Goal: Task Accomplishment & Management: Complete application form

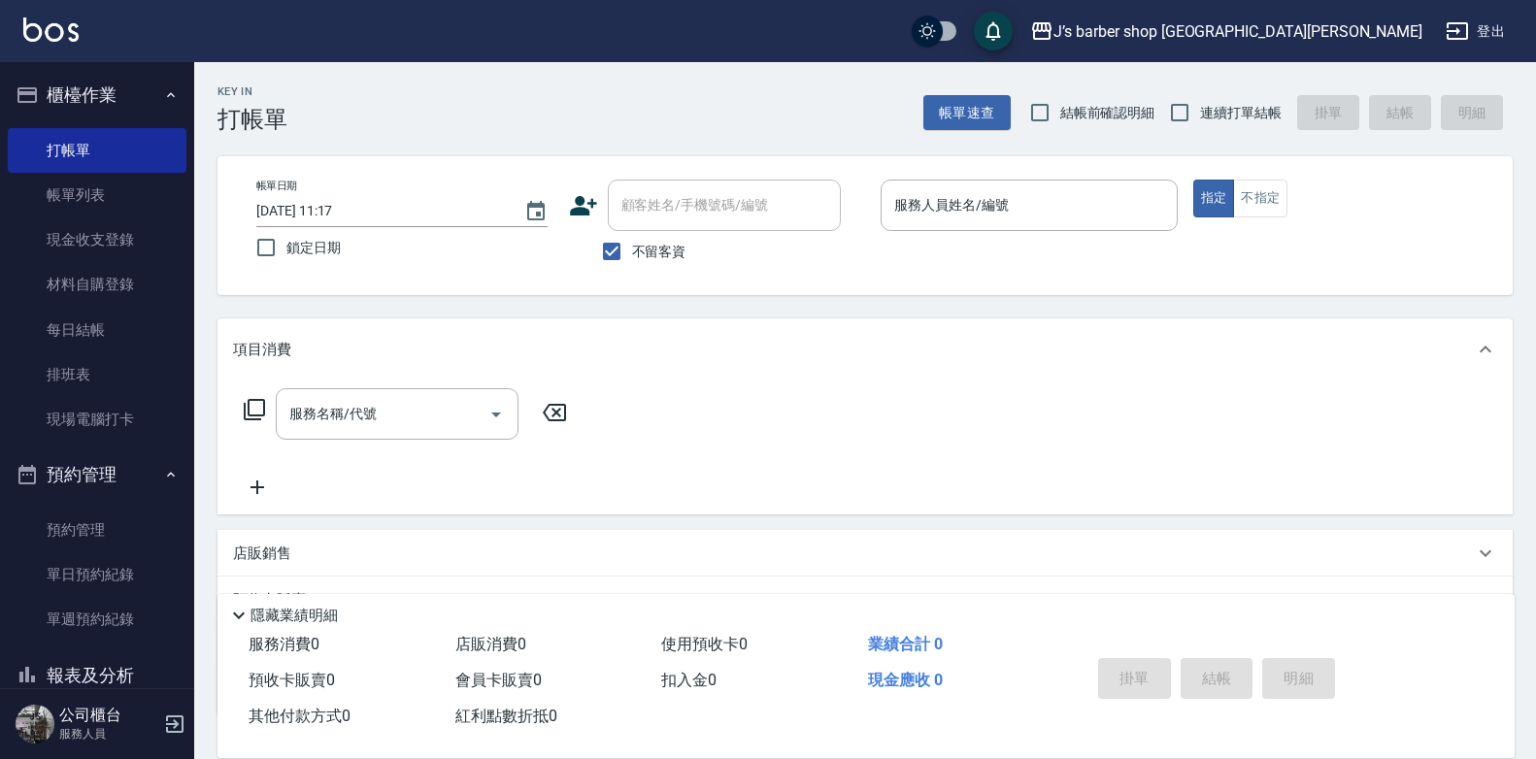
click at [660, 237] on label "不留客資" at bounding box center [638, 251] width 95 height 41
click at [632, 237] on input "不留客資" at bounding box center [611, 251] width 41 height 41
checkbox input "false"
click at [692, 213] on input "顧客姓名/手機號碼/編號" at bounding box center [710, 205] width 186 height 34
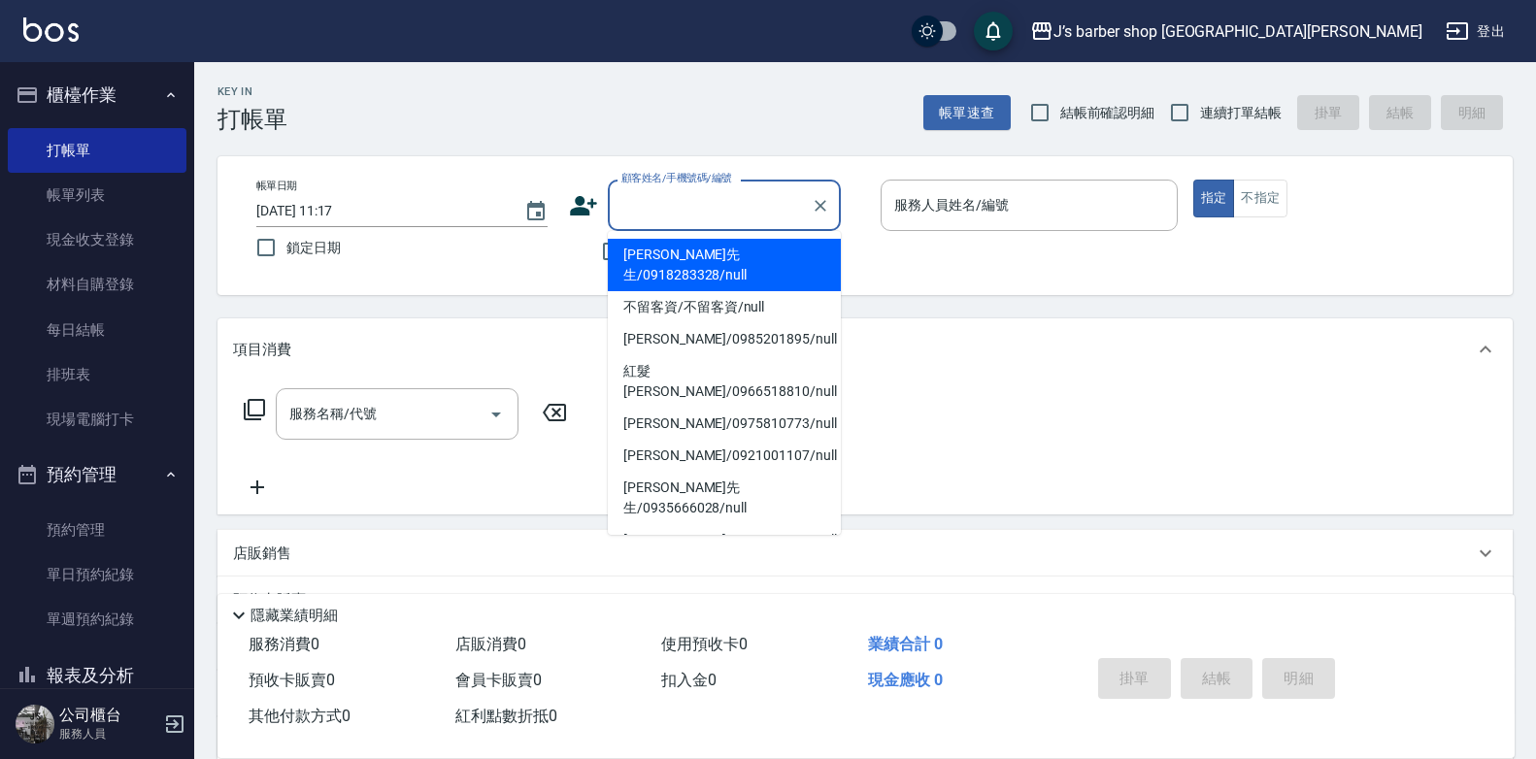
click at [704, 246] on li "[PERSON_NAME]先生/0918283328/null" at bounding box center [724, 265] width 233 height 52
type input "[PERSON_NAME]先生/0918283328/null"
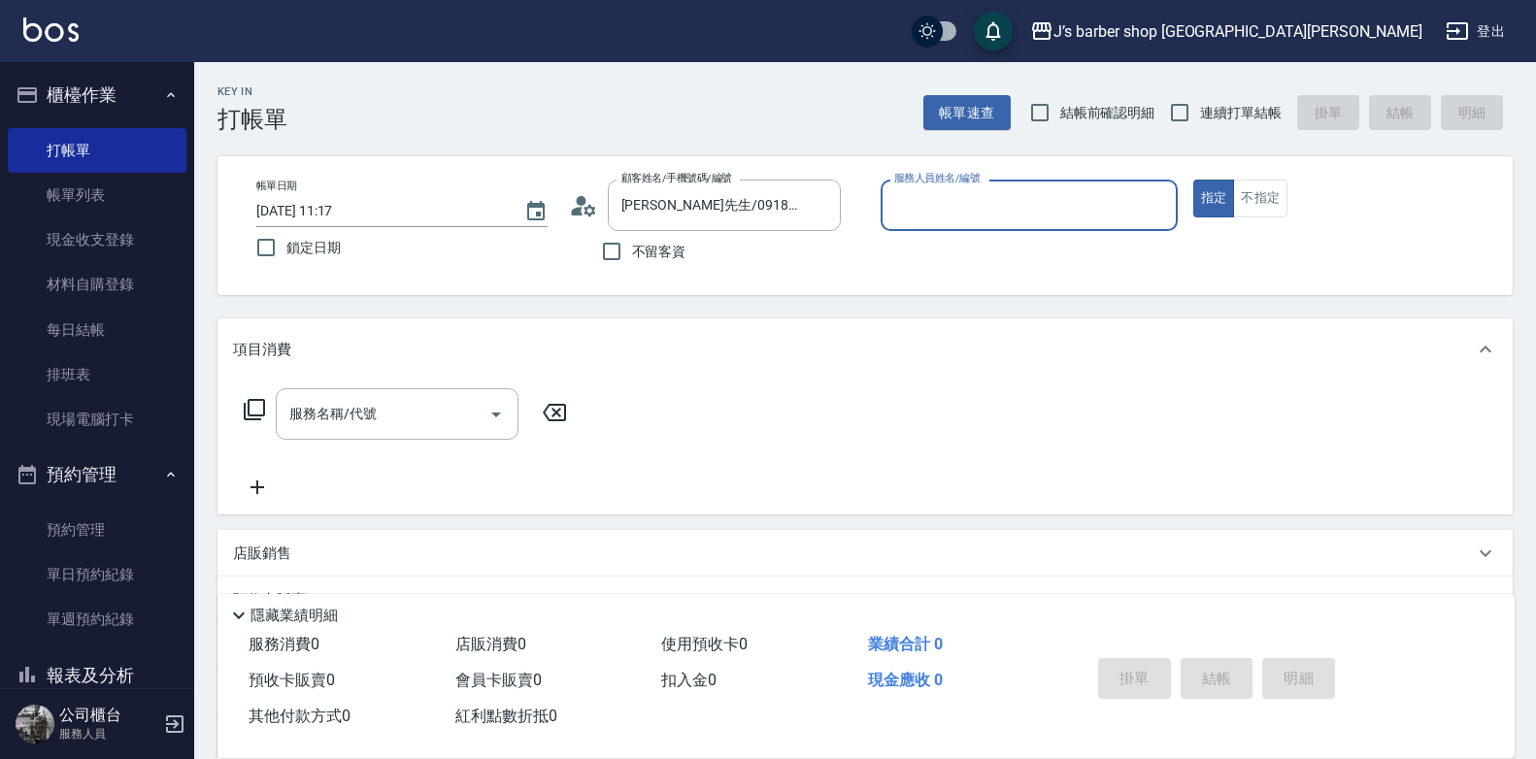
click at [1048, 180] on div "服務人員姓名/編號" at bounding box center [1029, 205] width 297 height 51
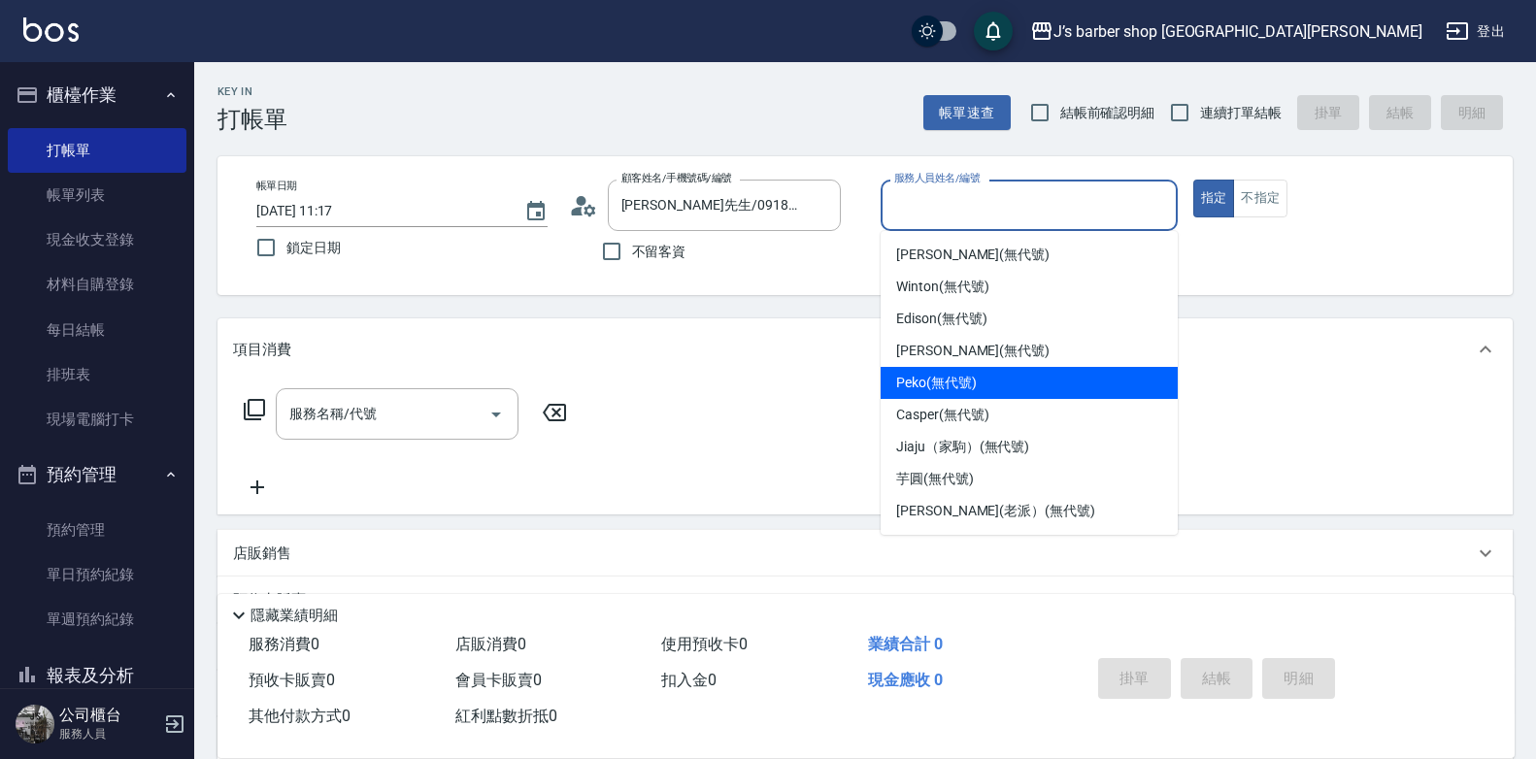
click at [963, 370] on div "Peko (無代號)" at bounding box center [1029, 383] width 297 height 32
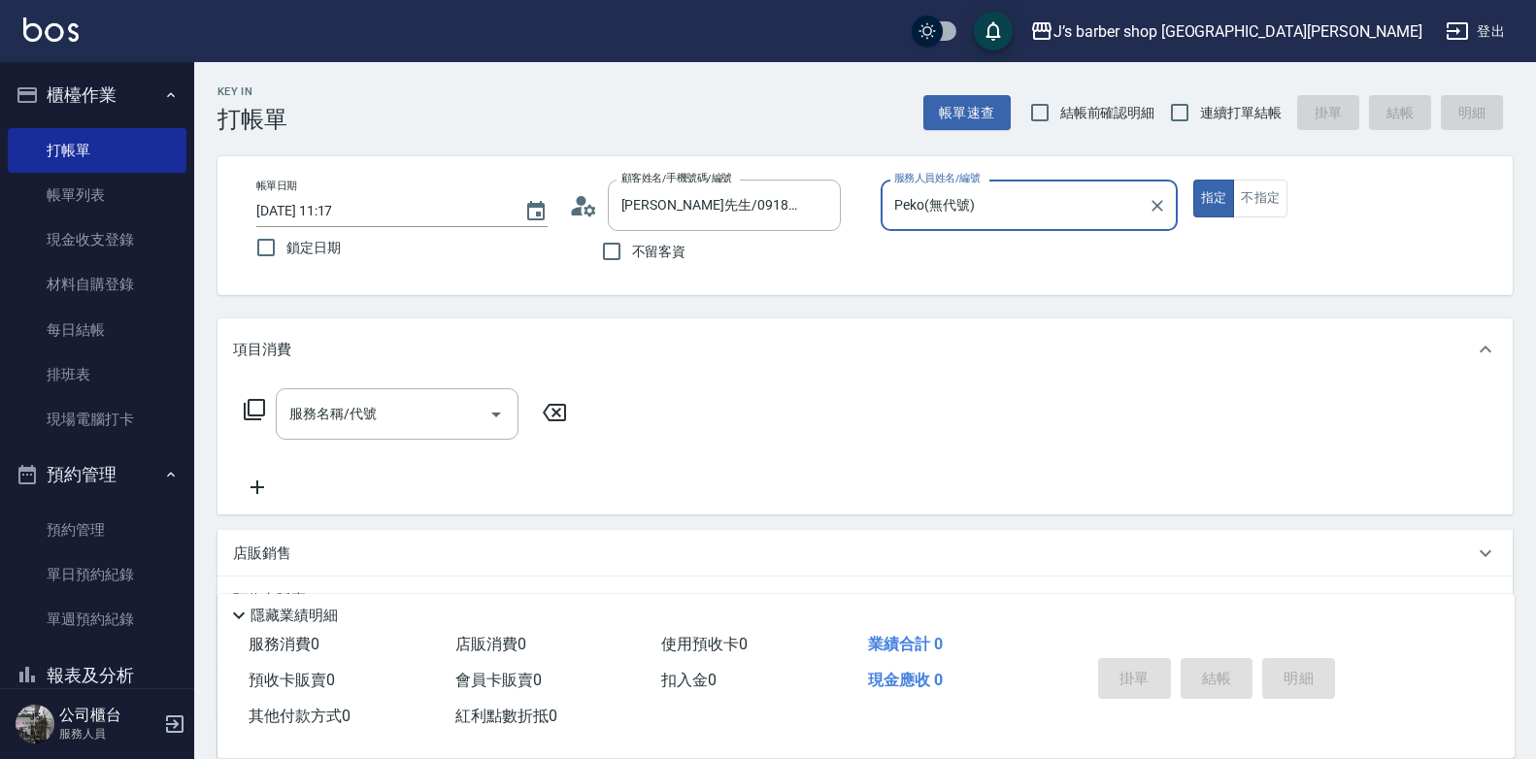
click at [1007, 208] on input "Peko(無代號)" at bounding box center [1014, 205] width 250 height 34
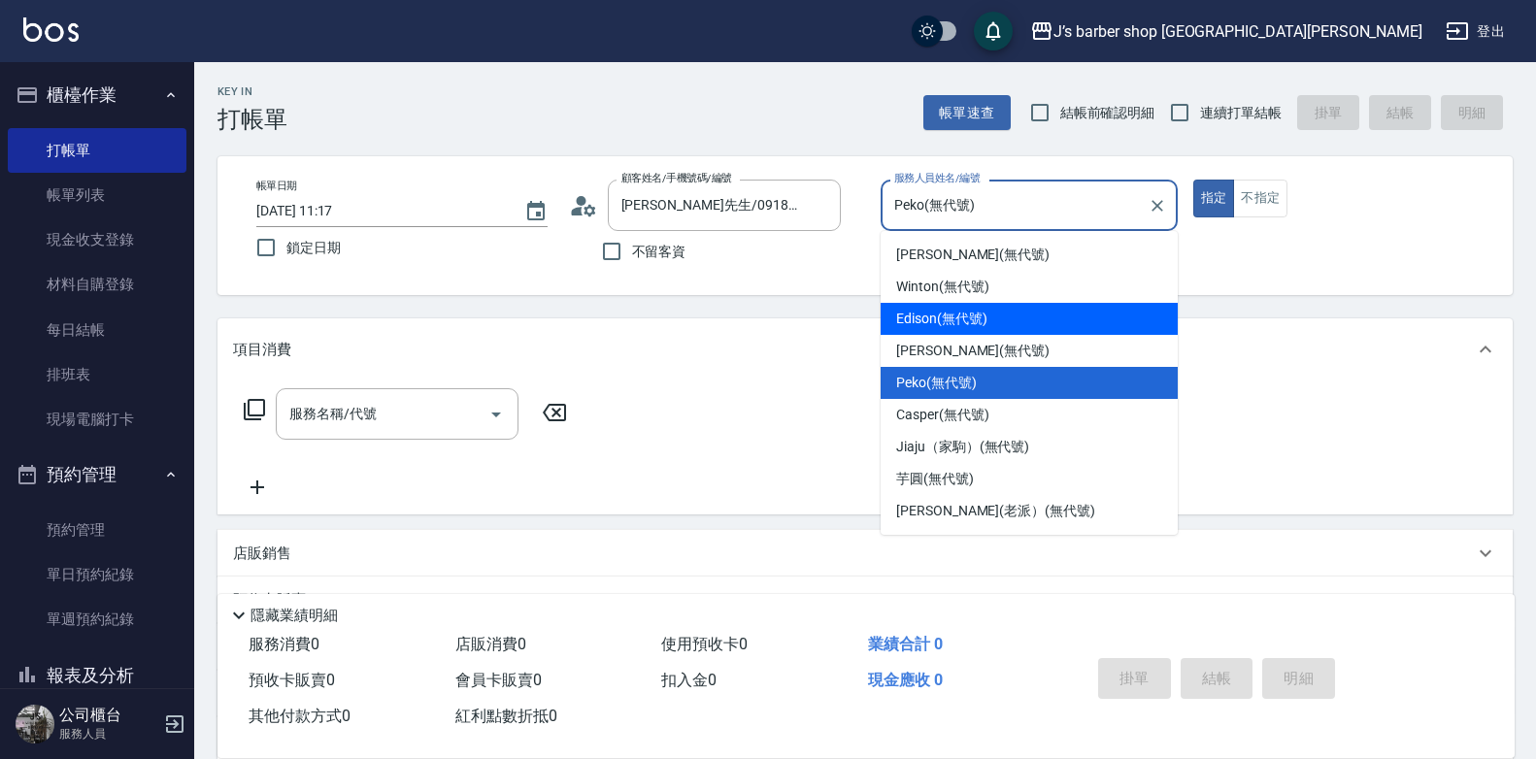
click at [964, 315] on span "Edison (無代號)" at bounding box center [941, 319] width 90 height 20
type input "Edison(無代號)"
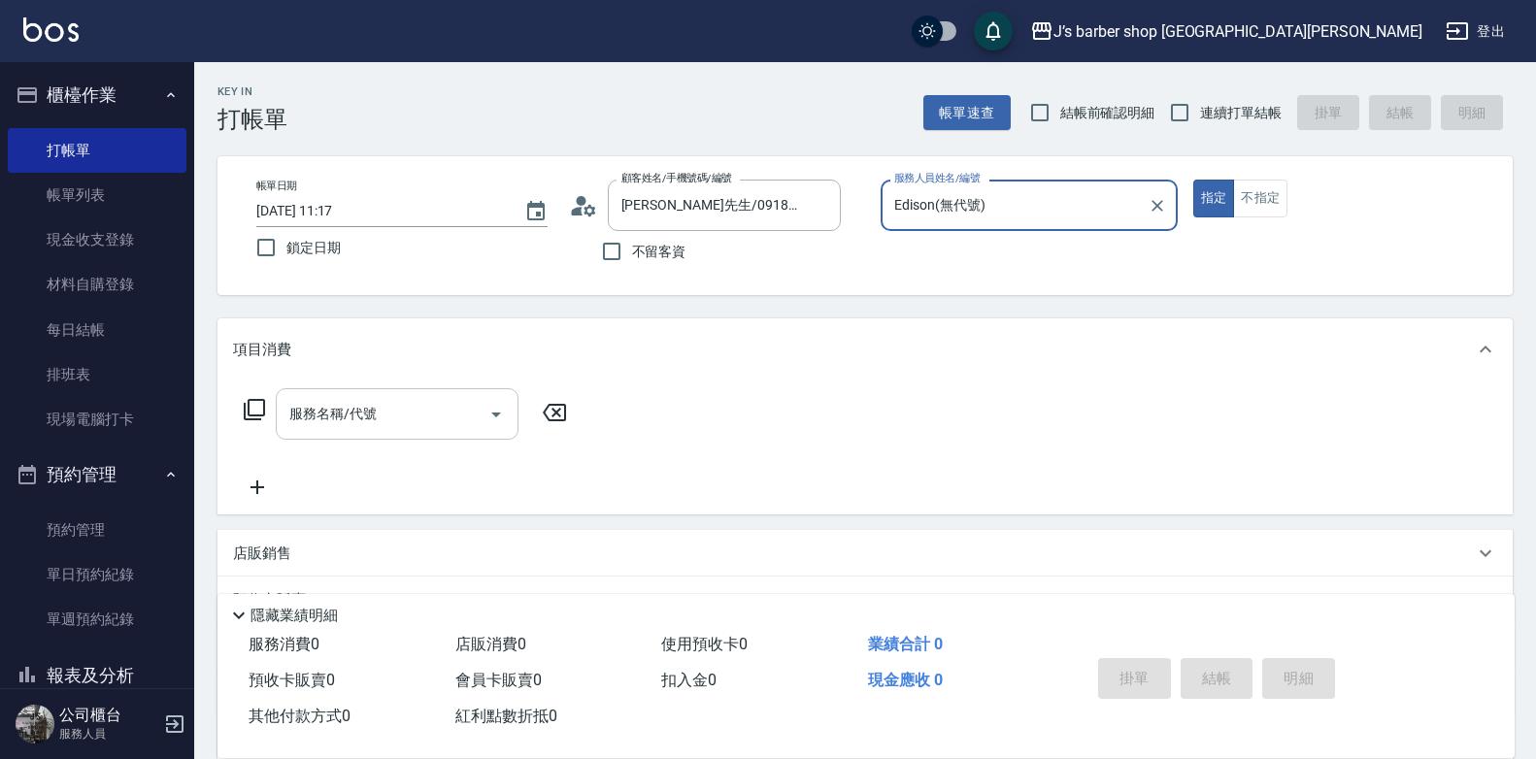
click at [361, 400] on input "服務名稱/代號" at bounding box center [382, 414] width 196 height 34
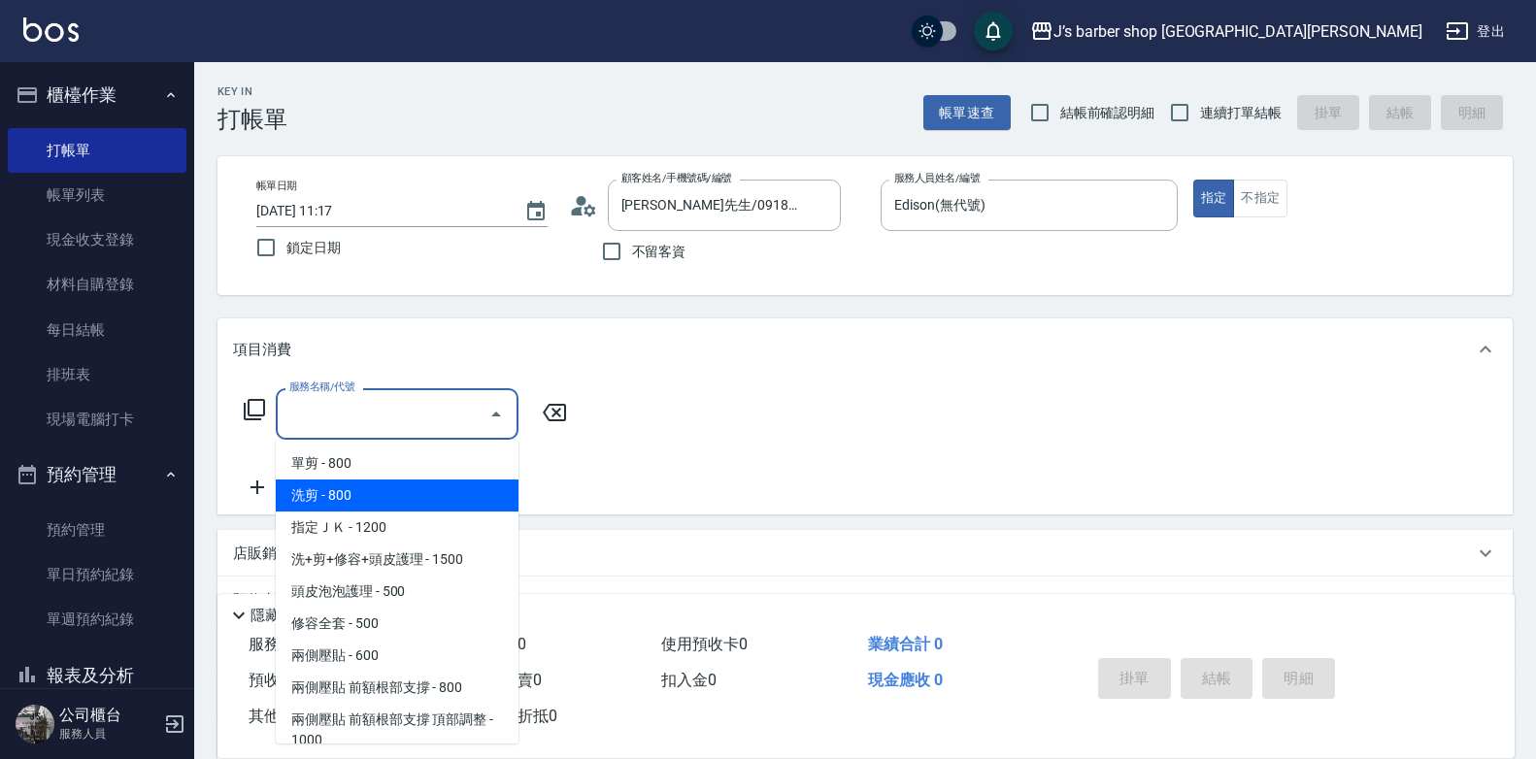
click at [362, 485] on span "洗剪 - 800" at bounding box center [397, 496] width 243 height 32
type input "洗剪(101)"
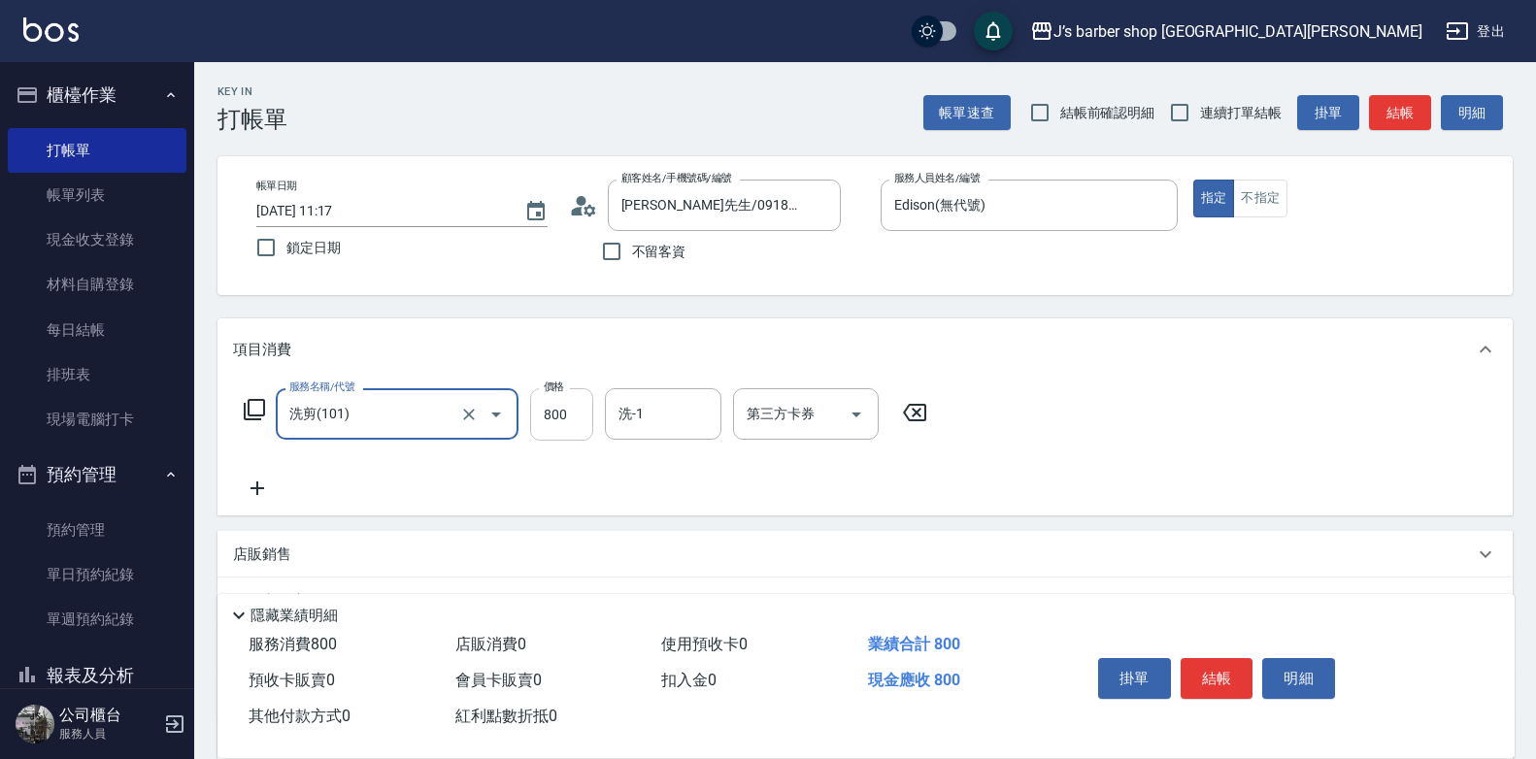
click at [537, 427] on input "800" at bounding box center [561, 414] width 63 height 52
type input "600"
click at [1237, 690] on div "掛單 結帳 明細" at bounding box center [1216, 681] width 253 height 61
click at [1237, 690] on button "結帳" at bounding box center [1217, 678] width 73 height 41
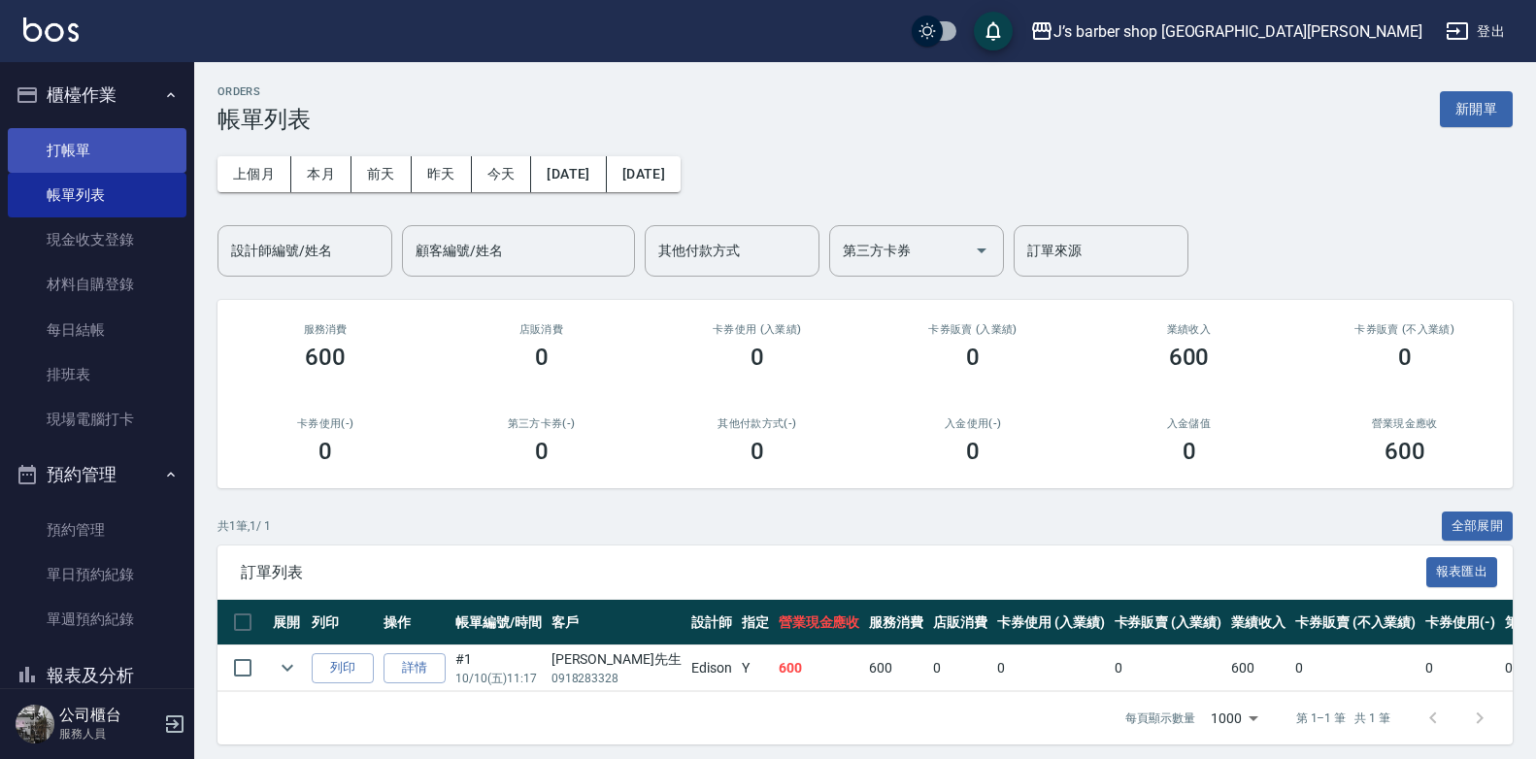
click at [100, 163] on link "打帳單" at bounding box center [97, 150] width 179 height 45
